Goal: Information Seeking & Learning: Find specific fact

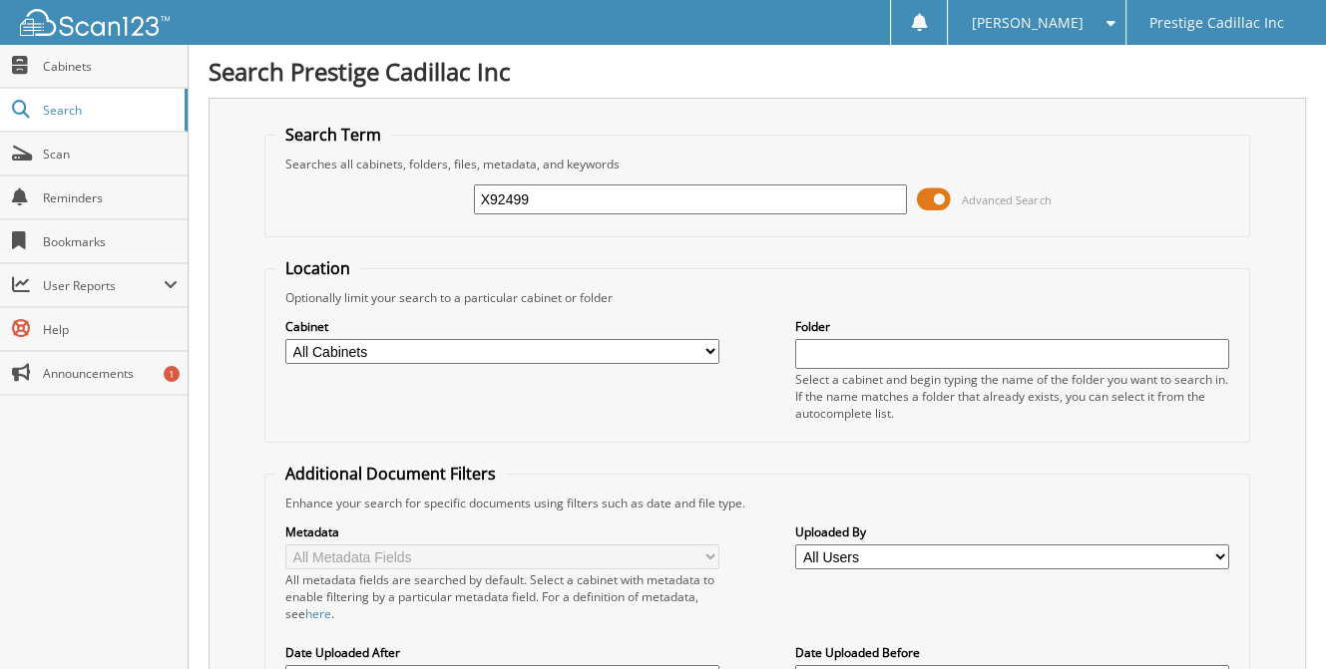
type input "X92499"
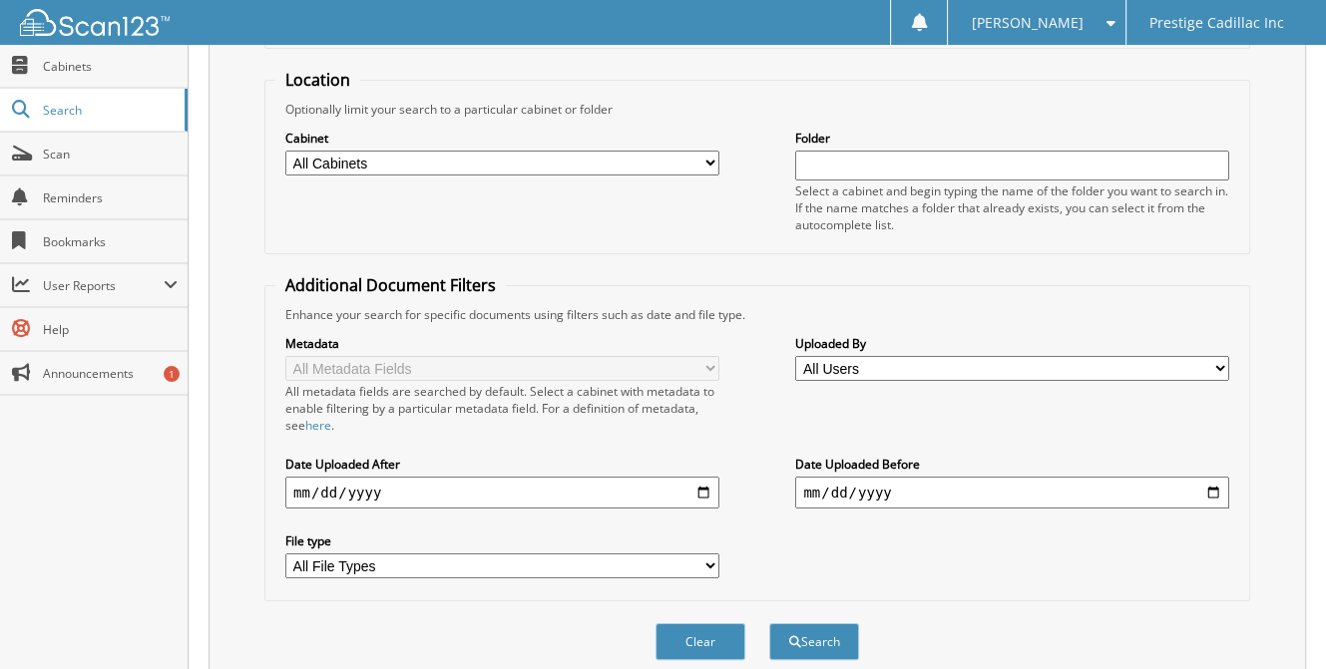
scroll to position [457, 0]
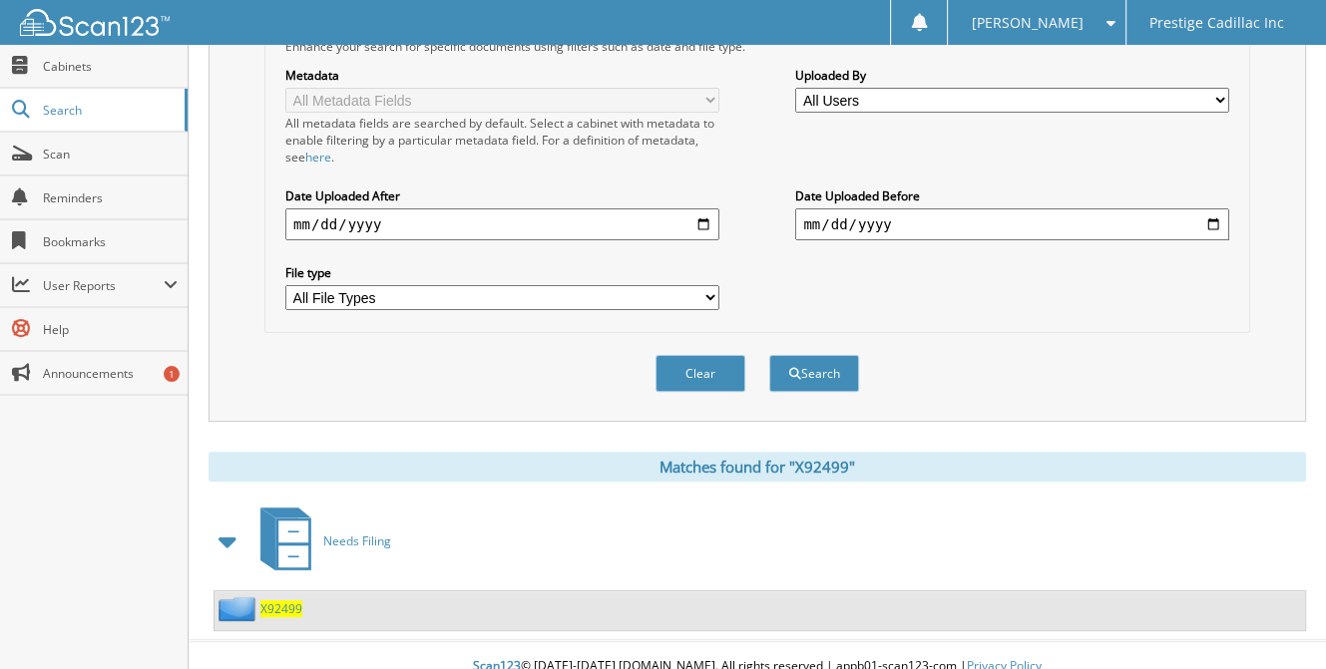
drag, startPoint x: 293, startPoint y: 588, endPoint x: 304, endPoint y: 582, distance: 12.5
click at [294, 600] on span "X92499" at bounding box center [281, 608] width 42 height 17
